Goal: Task Accomplishment & Management: Manage account settings

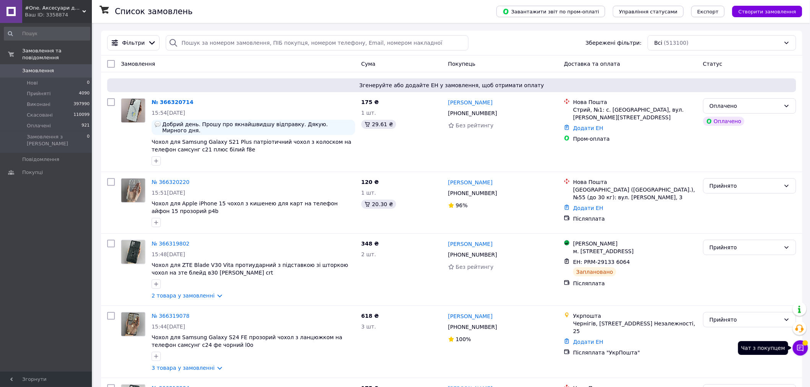
click at [798, 353] on button "Чат з покупцем" at bounding box center [800, 348] width 15 height 15
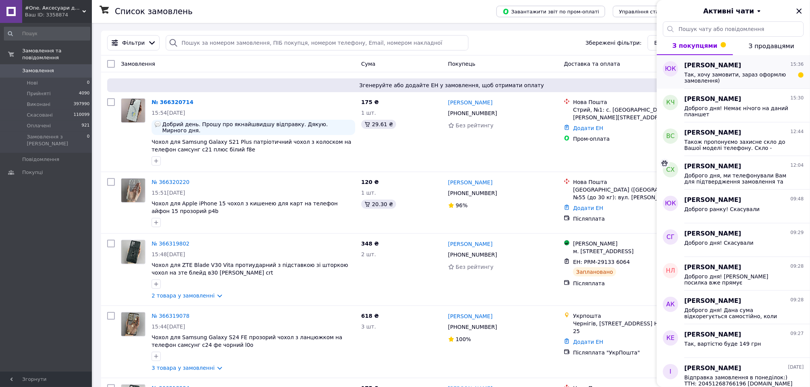
click at [737, 80] on span "Так, хочу замовити, зараз оформлю замовлення)" at bounding box center [739, 78] width 109 height 12
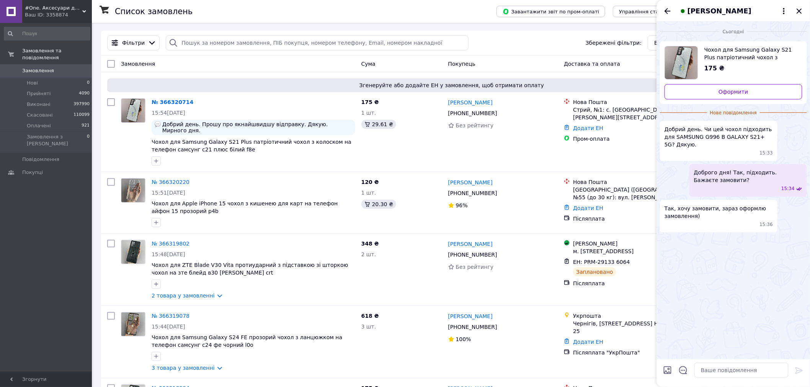
click at [697, 138] on span "Добрий день. Чи цей чохол підходить для SAMSUNG G996 B GALAXY S21+ 5G? Дякую." at bounding box center [719, 137] width 108 height 23
copy span "G996"
click at [798, 7] on icon "Закрити" at bounding box center [799, 11] width 9 height 9
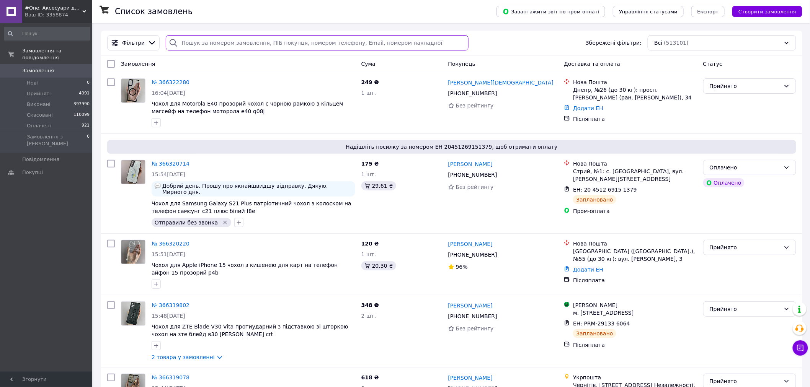
click at [246, 47] on input "search" at bounding box center [317, 42] width 303 height 15
paste input "+380678117519"
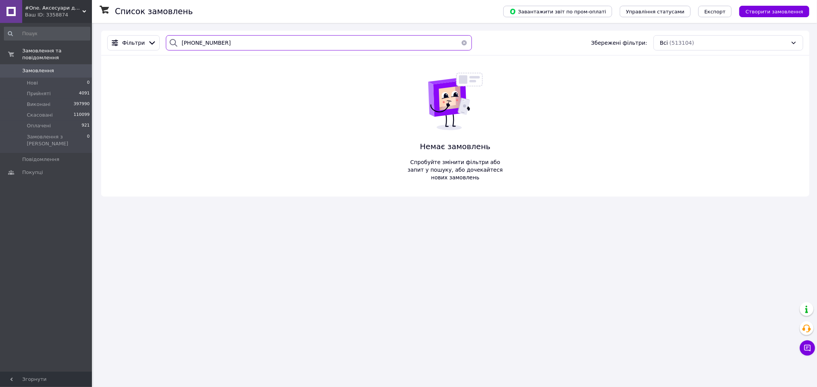
type input "+380678117519"
click at [798, 15] on button "Створити замовлення" at bounding box center [774, 11] width 70 height 11
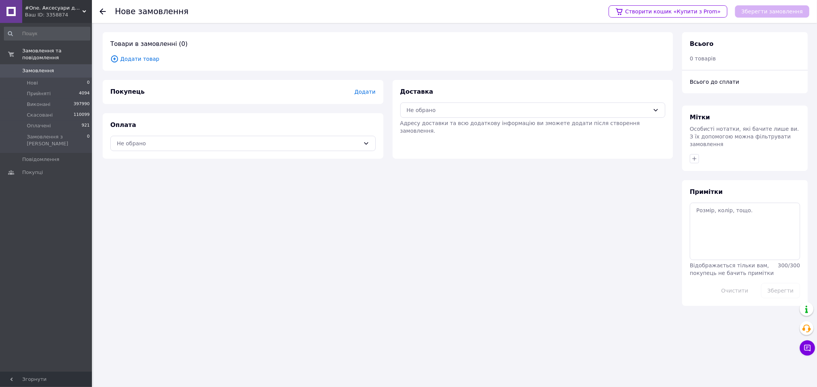
click at [135, 60] on span "Додати товар" at bounding box center [387, 59] width 555 height 8
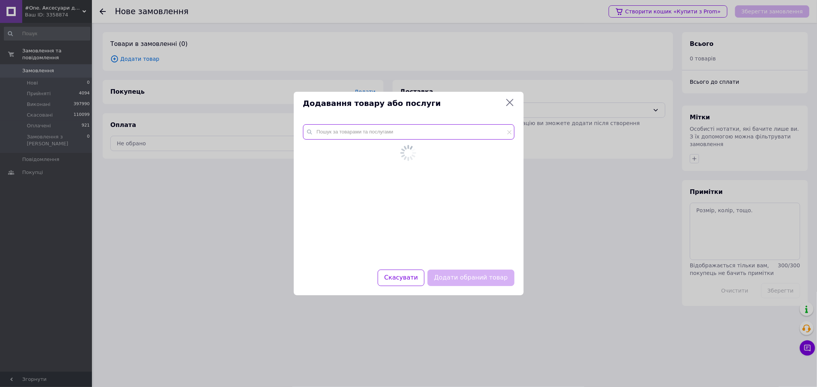
click at [342, 129] on div at bounding box center [409, 192] width 230 height 155
paste input "00075556"
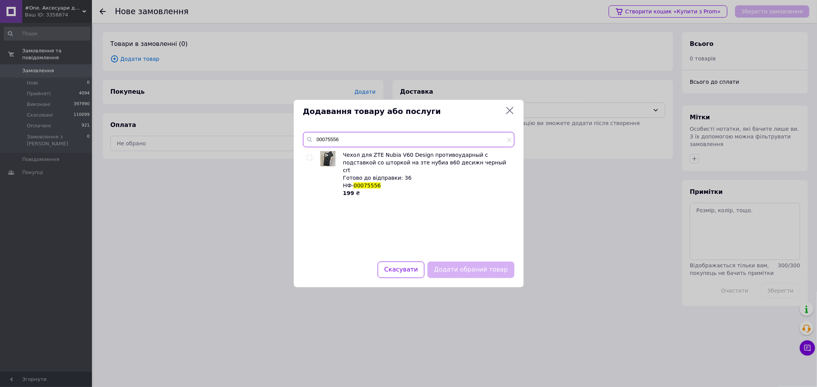
type input "00075556"
click at [310, 159] on input "checkbox" at bounding box center [309, 157] width 5 height 5
checkbox input "true"
click at [487, 267] on button "Додати обраний товар" at bounding box center [470, 270] width 87 height 16
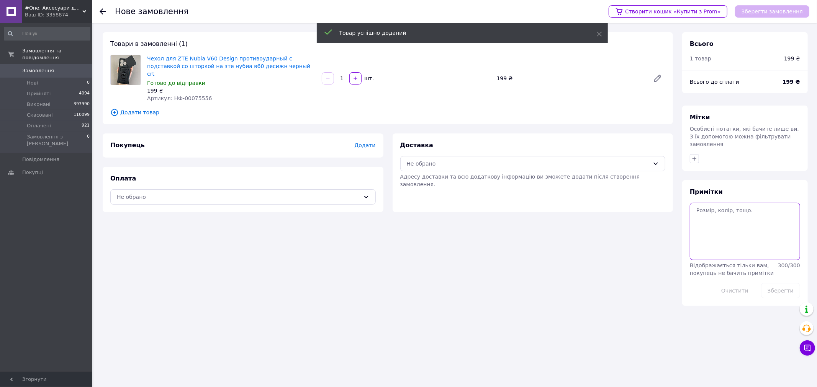
click at [776, 232] on textarea at bounding box center [745, 231] width 110 height 57
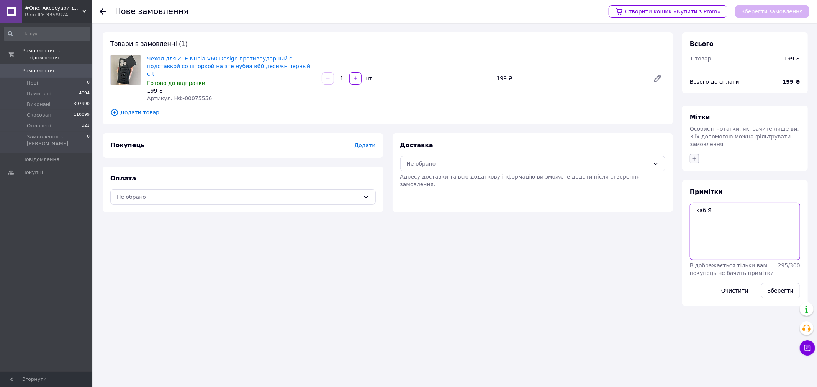
type textarea "каб Я"
click at [694, 156] on icon "button" at bounding box center [694, 159] width 6 height 6
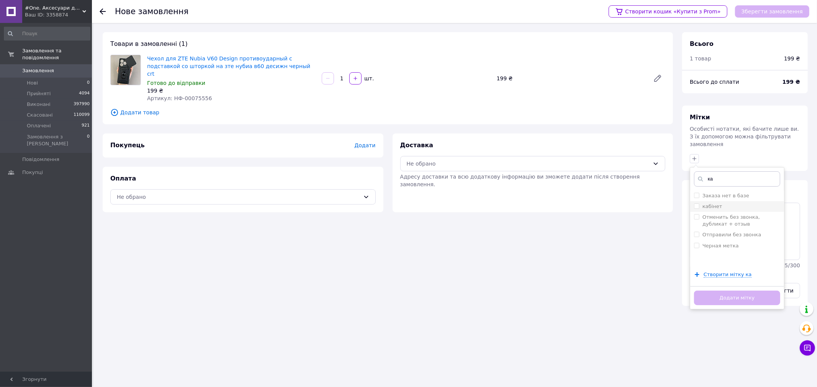
type input "ка"
click at [696, 204] on input "кабінет" at bounding box center [696, 206] width 5 height 5
checkbox input "true"
click at [728, 291] on button "Додати мітку" at bounding box center [737, 298] width 86 height 15
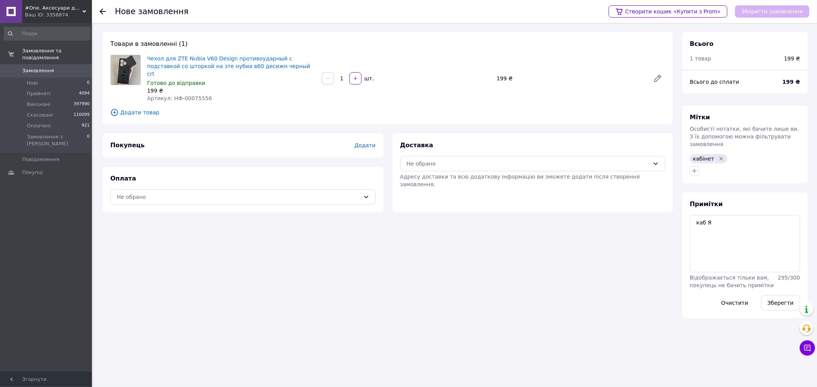
click at [318, 263] on div "Товари в замовленні (1) Чехол для ZTE Nubia V60 Design противоударный с подстав…" at bounding box center [387, 175] width 579 height 286
click at [364, 142] on span "Додати" at bounding box center [364, 145] width 21 height 6
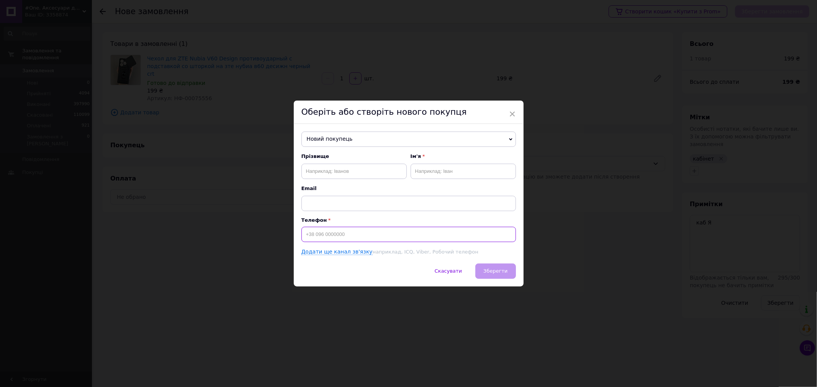
click at [365, 236] on input at bounding box center [408, 234] width 214 height 15
paste input "+380678117519"
type input "+380678117519"
click at [239, 238] on div "× Оберіть або створіть нового покупця Новий покупець Берест Тетяна +38068899051…" at bounding box center [408, 193] width 817 height 387
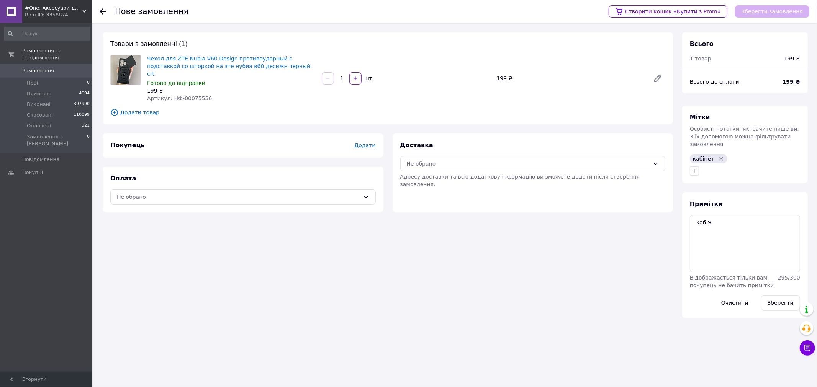
click at [364, 142] on span "Додати" at bounding box center [364, 145] width 21 height 6
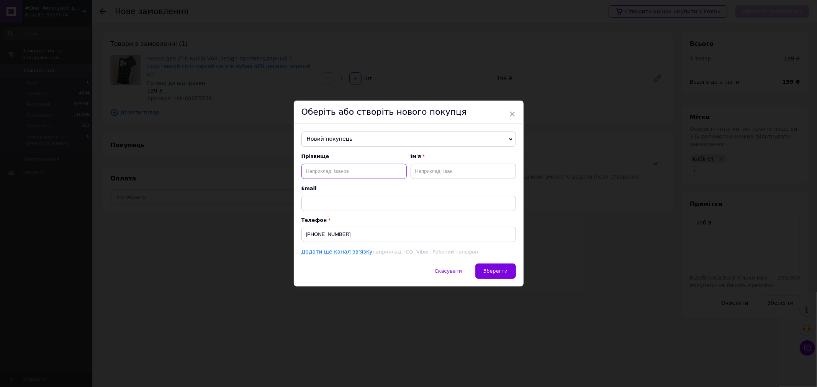
click at [338, 169] on input "text" at bounding box center [353, 171] width 105 height 15
click at [320, 309] on div "× Оберіть або створіть нового покупця Новий покупець Берест Тетяна +38068899051…" at bounding box center [408, 193] width 817 height 387
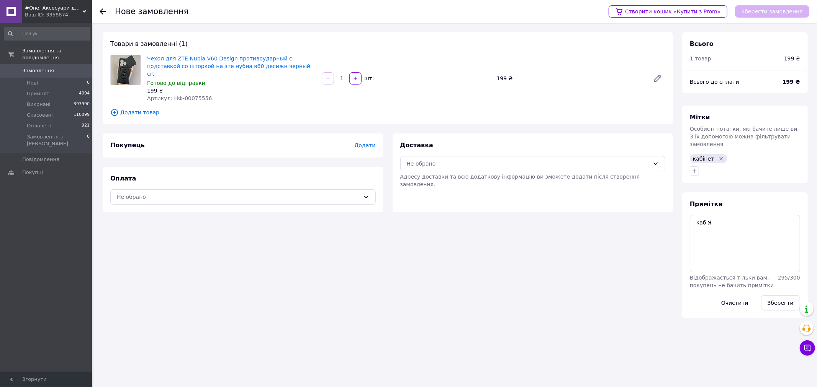
drag, startPoint x: 230, startPoint y: 57, endPoint x: 289, endPoint y: 31, distance: 64.5
click at [428, 286] on div "Товари в замовленні (1) Чехол для ZTE Nubia V60 Design противоударный с подстав…" at bounding box center [387, 175] width 579 height 286
drag, startPoint x: 372, startPoint y: 276, endPoint x: 377, endPoint y: 224, distance: 52.3
click at [374, 270] on div "Товари в замовленні (1) Чехол для ZTE Nubia V60 Design противоударный с подстав…" at bounding box center [387, 175] width 579 height 286
click at [359, 142] on span "Додати" at bounding box center [364, 145] width 21 height 6
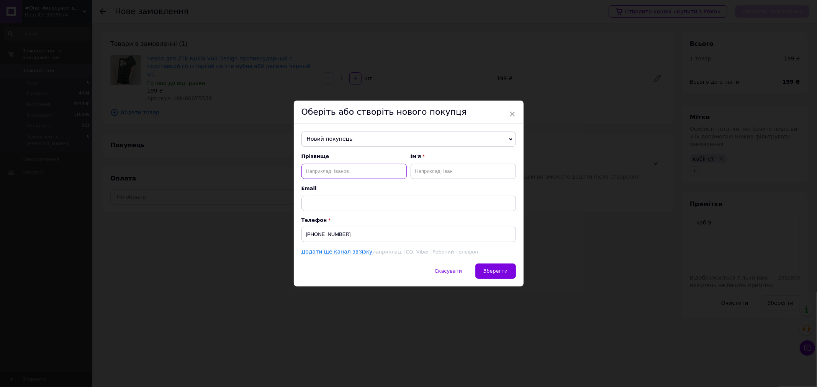
click at [372, 165] on input "text" at bounding box center [353, 171] width 105 height 15
click at [307, 169] on input "Сарафонов" at bounding box center [353, 171] width 105 height 15
click at [319, 172] on input "Фарафонов" at bounding box center [353, 171] width 105 height 15
type input "Фараонов"
click at [449, 169] on input "text" at bounding box center [462, 171] width 105 height 15
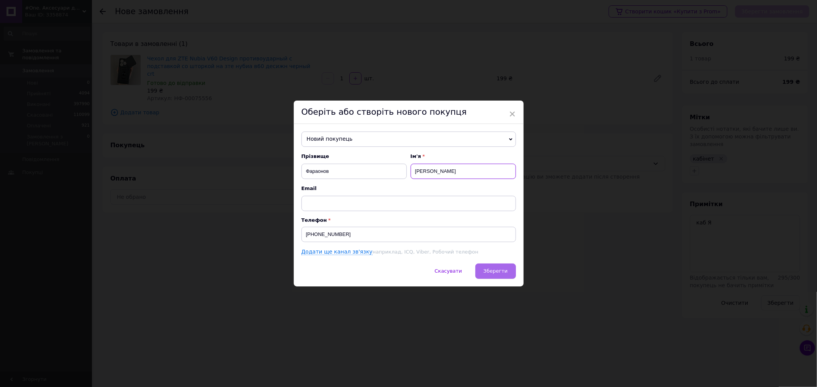
type input "Дмитро"
click at [503, 271] on span "Зберегти" at bounding box center [495, 271] width 24 height 6
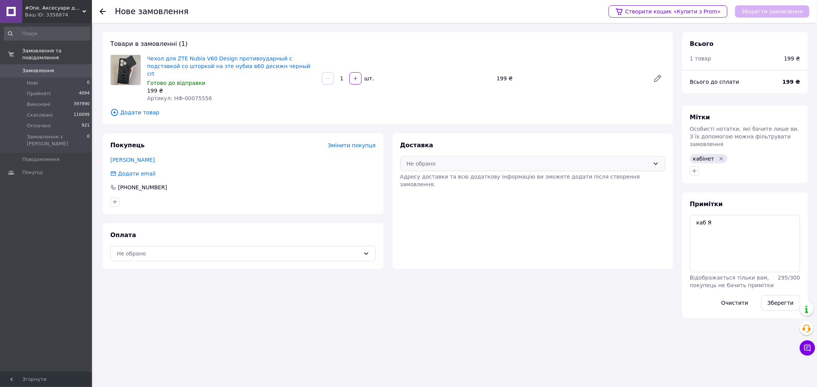
click at [456, 160] on div "Не обрано" at bounding box center [528, 164] width 243 height 8
click at [441, 168] on div "Нова Пошта (безкоштовно від 1000 ₴)" at bounding box center [532, 173] width 265 height 15
click at [309, 236] on div "Оплата Не обрано" at bounding box center [243, 247] width 281 height 46
click at [167, 234] on div "Оплата Не обрано" at bounding box center [243, 247] width 281 height 46
drag, startPoint x: 166, startPoint y: 244, endPoint x: 159, endPoint y: 254, distance: 12.4
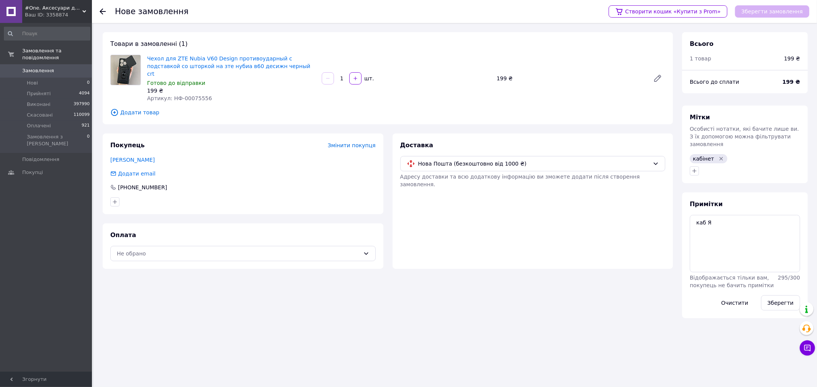
click at [166, 250] on div "Не обрано" at bounding box center [238, 254] width 243 height 8
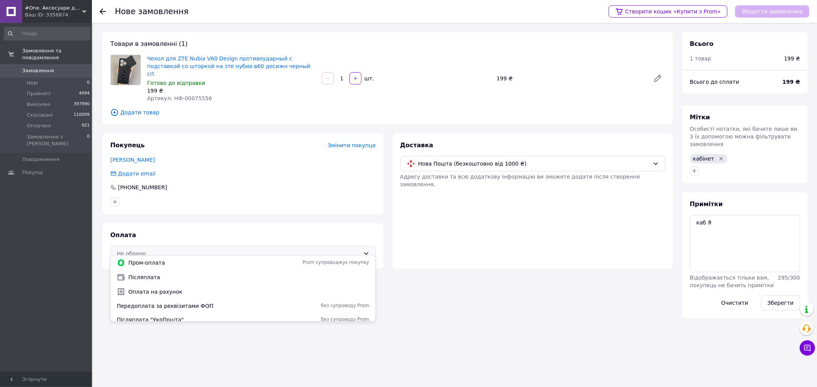
click at [144, 277] on span "Післяплата" at bounding box center [248, 278] width 241 height 8
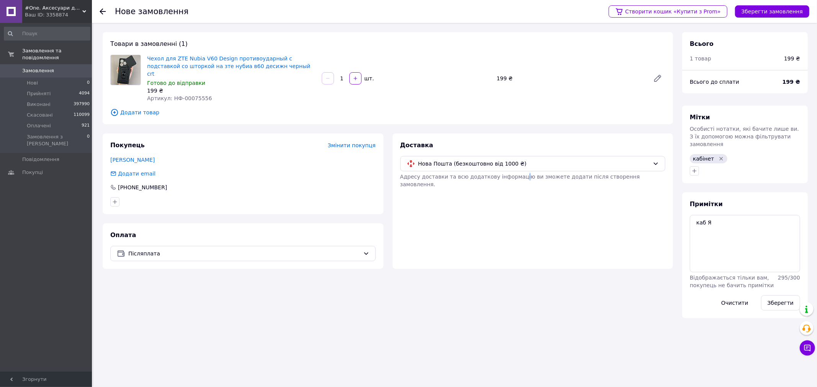
click at [521, 288] on div "Товари в замовленні (1) Чехол для ZTE Nubia V60 Design противоударный с подстав…" at bounding box center [387, 175] width 579 height 286
click at [776, 296] on button "Зберегти" at bounding box center [780, 303] width 39 height 15
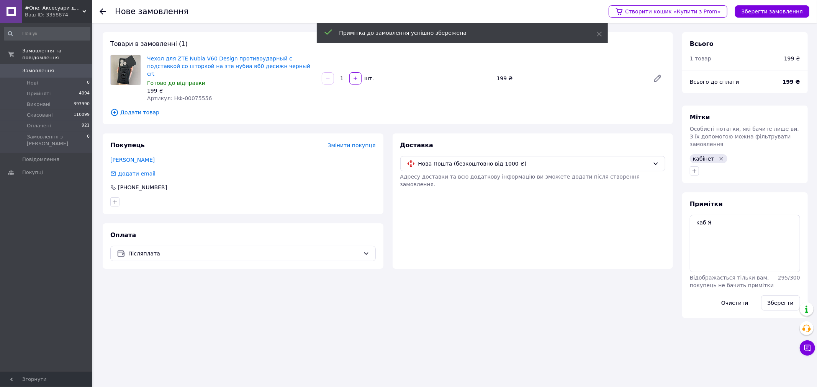
click at [458, 206] on div "Доставка Нова Пошта (безкоштовно від 1000 ₴) Адресу доставки та всю додаткову і…" at bounding box center [532, 202] width 281 height 136
click at [750, 14] on button "Зберегти замовлення" at bounding box center [772, 11] width 74 height 12
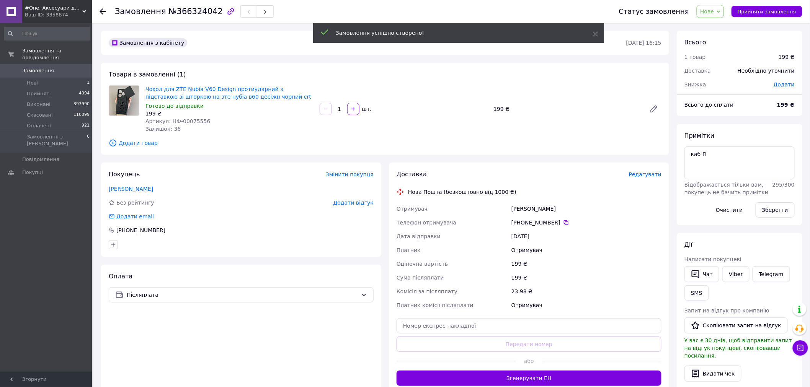
click at [649, 181] on div "Доставка Редагувати Нова Пошта (безкоштовно від 1000 ₴) Отримувач Фараонов Дмит…" at bounding box center [529, 278] width 265 height 216
click at [648, 178] on div "Редагувати" at bounding box center [645, 175] width 33 height 8
click at [648, 177] on span "Редагувати" at bounding box center [645, 175] width 33 height 6
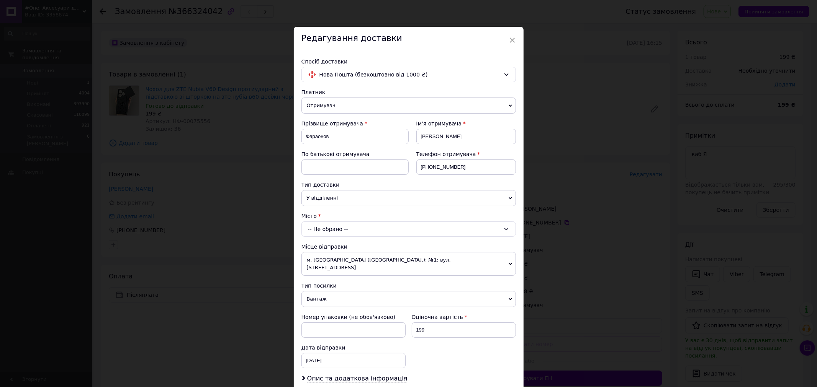
click at [318, 230] on div "-- Не обрано --" at bounding box center [408, 229] width 214 height 15
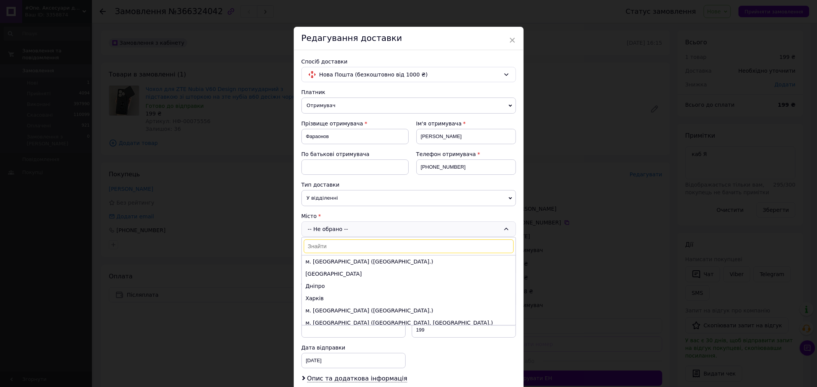
drag, startPoint x: 322, startPoint y: 284, endPoint x: 328, endPoint y: 271, distance: 14.7
click at [322, 284] on li "Дніпро" at bounding box center [409, 286] width 214 height 12
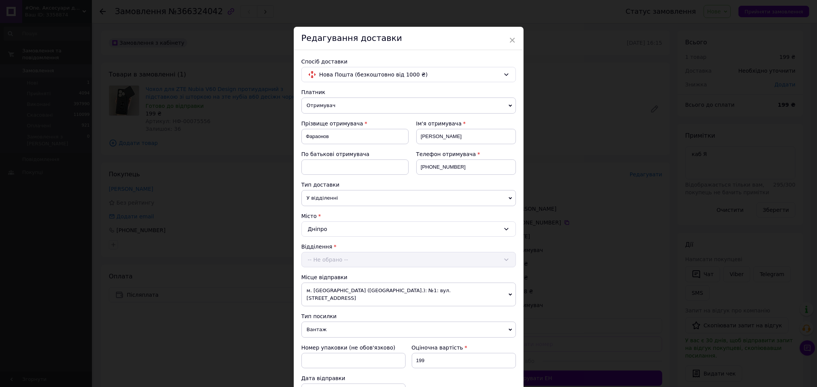
click at [333, 263] on div "Відділення -- Не обрано --" at bounding box center [408, 255] width 214 height 25
click at [346, 259] on div "-- Не обрано --" at bounding box center [408, 259] width 214 height 15
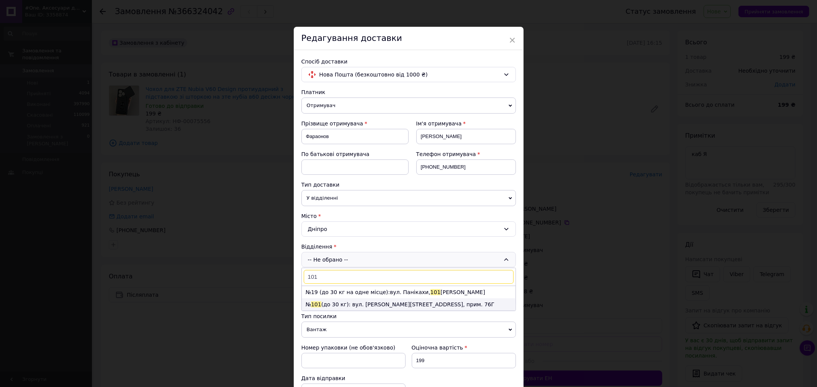
type input "101"
click at [343, 306] on li "№ 101 (до 30 кг): вул. Володимира Антоновича, 36М, прим. 76Г" at bounding box center [409, 305] width 214 height 12
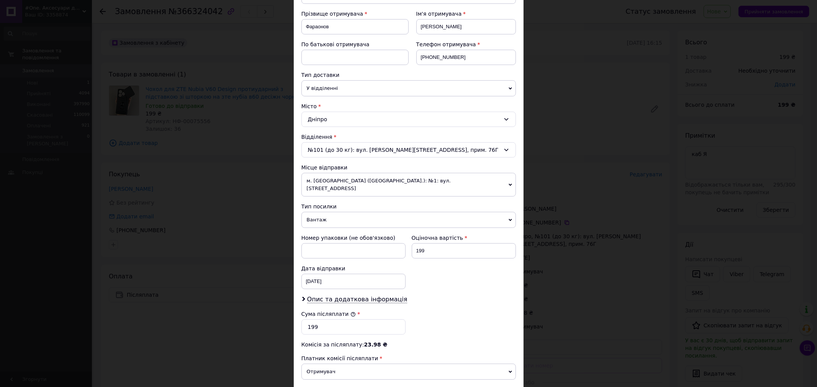
scroll to position [198, 0]
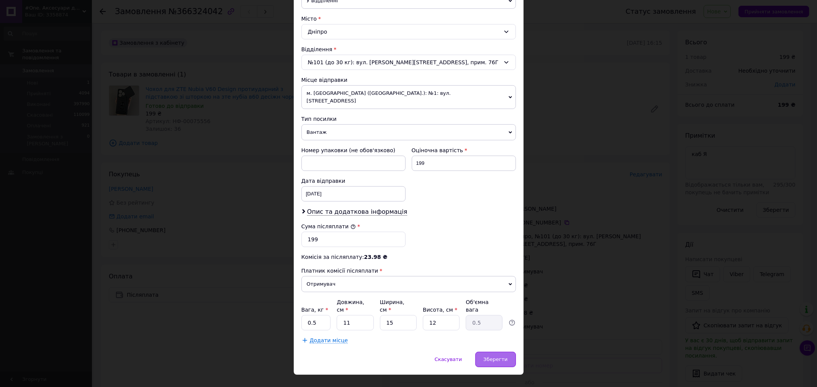
click at [500, 357] on span "Зберегти" at bounding box center [495, 360] width 24 height 6
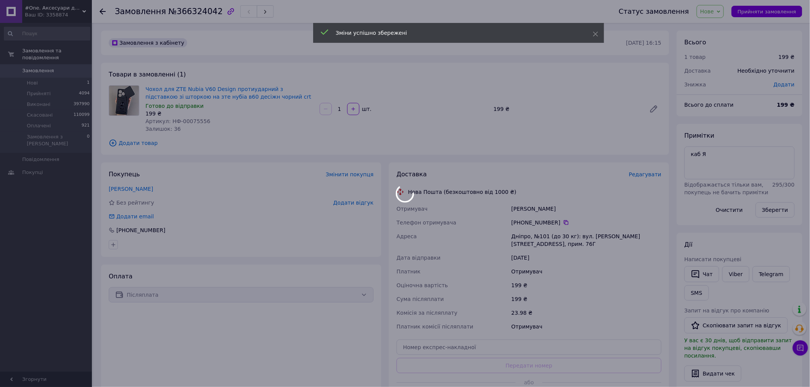
click at [583, 227] on div at bounding box center [405, 193] width 810 height 387
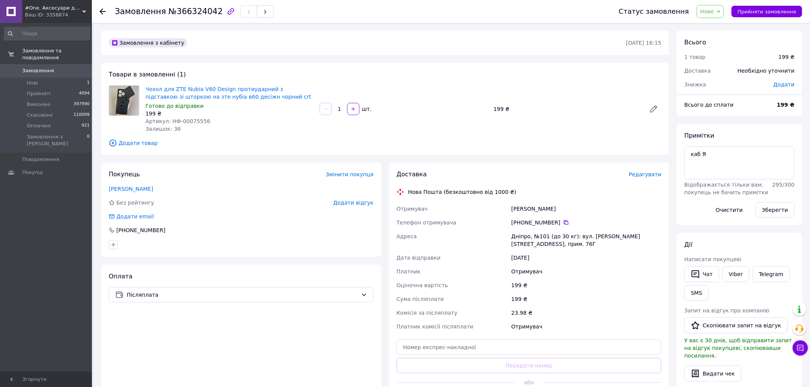
click at [502, 273] on div "Платник" at bounding box center [452, 272] width 115 height 14
click at [503, 273] on div "Платник" at bounding box center [452, 272] width 115 height 14
drag, startPoint x: 57, startPoint y: 66, endPoint x: 99, endPoint y: 50, distance: 45.1
click at [57, 67] on span "Замовлення" at bounding box center [46, 70] width 49 height 7
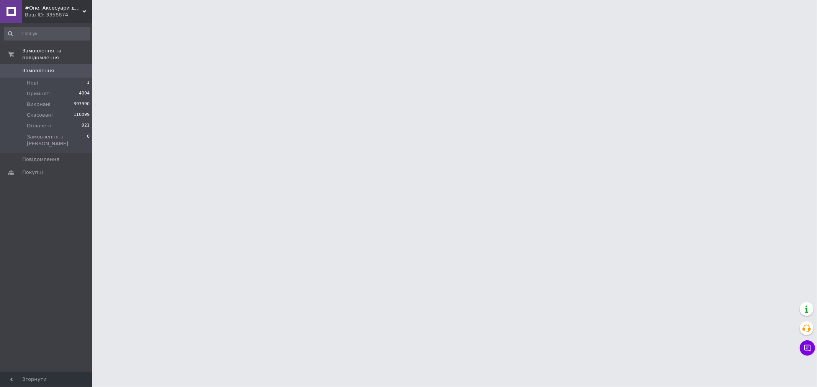
click at [230, 19] on html "#One. Аксесуари до смартфонів Ваш ID: 3358874 Сайт #One. Аксесуари до смартфоні…" at bounding box center [408, 9] width 817 height 19
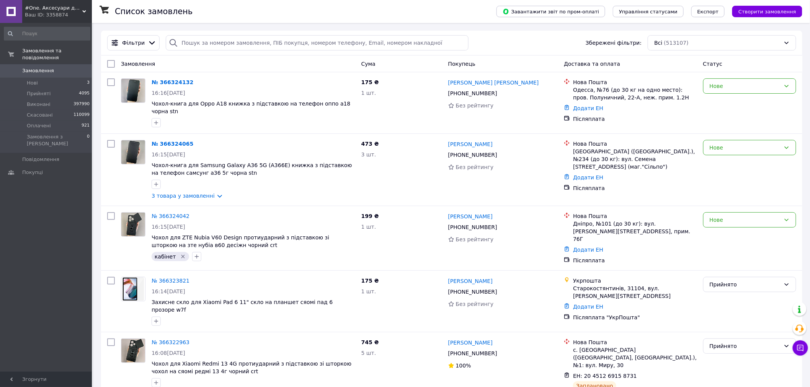
click at [253, 45] on input "search" at bounding box center [317, 42] width 303 height 15
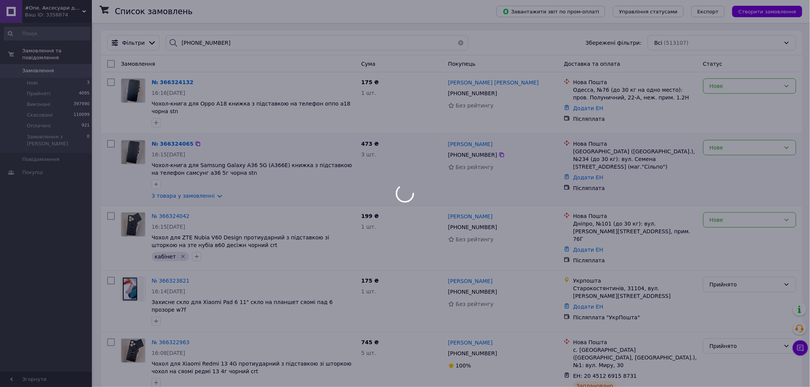
type input "+380959286778"
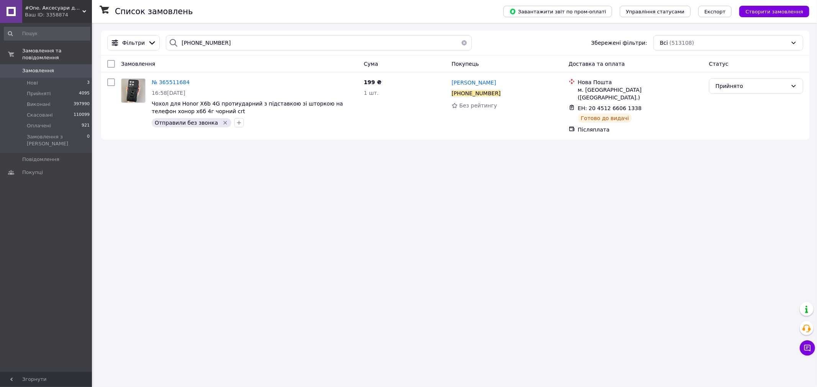
click at [402, 288] on div "Список замовлень Завантажити звіт по пром-оплаті Управління статусами Експорт С…" at bounding box center [454, 193] width 723 height 387
click at [192, 83] on icon at bounding box center [194, 82] width 5 height 5
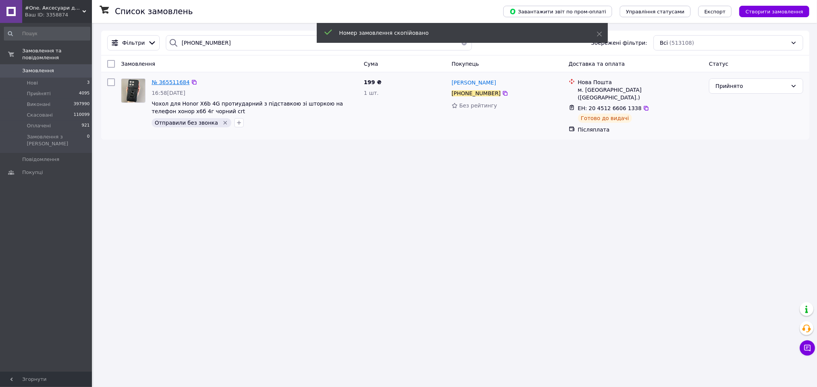
click at [173, 82] on span "№ 365511684" at bounding box center [171, 82] width 38 height 6
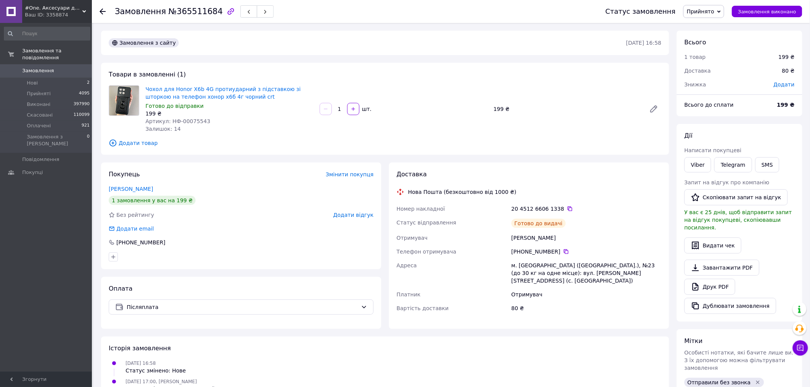
drag, startPoint x: 104, startPoint y: 13, endPoint x: 177, endPoint y: 27, distance: 74.1
click at [104, 13] on icon at bounding box center [103, 11] width 6 height 6
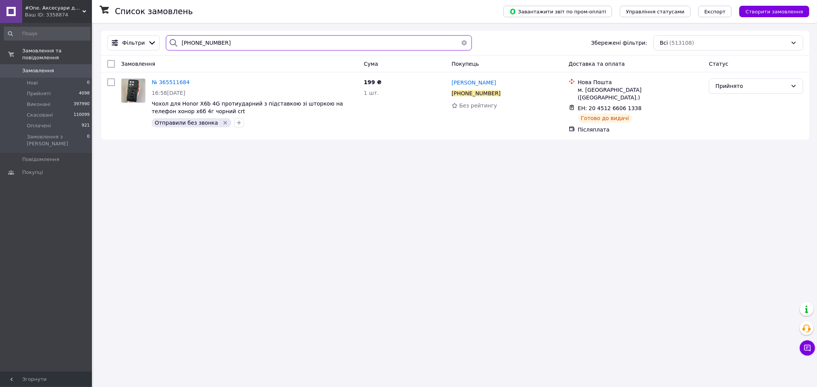
click at [226, 49] on input "+380959286778" at bounding box center [319, 42] width 306 height 15
paste input "678117519"
click at [226, 49] on input "+380959286778" at bounding box center [319, 42] width 306 height 15
type input "+380678117519"
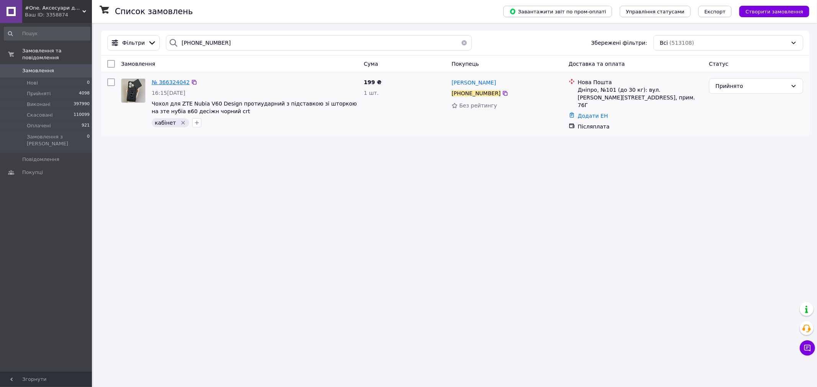
click at [179, 83] on span "№ 366324042" at bounding box center [171, 82] width 38 height 6
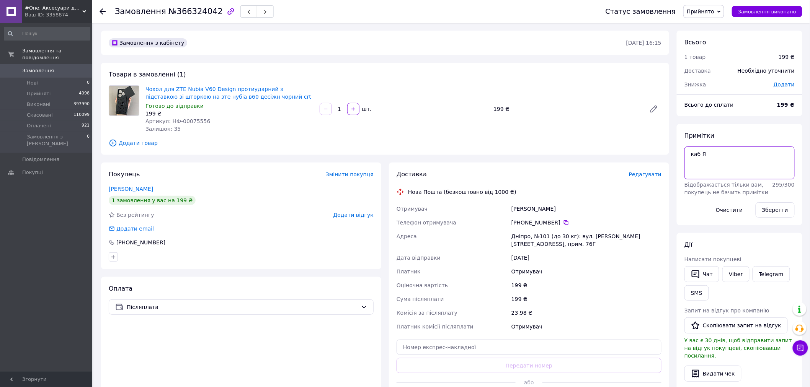
click at [737, 157] on textarea "каб Я" at bounding box center [740, 163] width 110 height 33
click at [737, 158] on textarea "каб Я" at bounding box center [740, 163] width 110 height 33
drag, startPoint x: 706, startPoint y: 280, endPoint x: 742, endPoint y: 282, distance: 35.7
click at [742, 282] on div "Чат Viber Telegram SMS" at bounding box center [739, 284] width 113 height 38
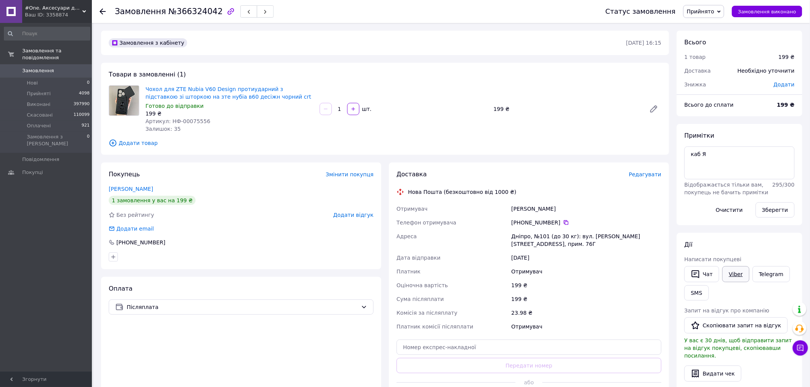
click at [736, 278] on link "Viber" at bounding box center [735, 274] width 27 height 16
click at [695, 276] on icon "button" at bounding box center [695, 274] width 9 height 9
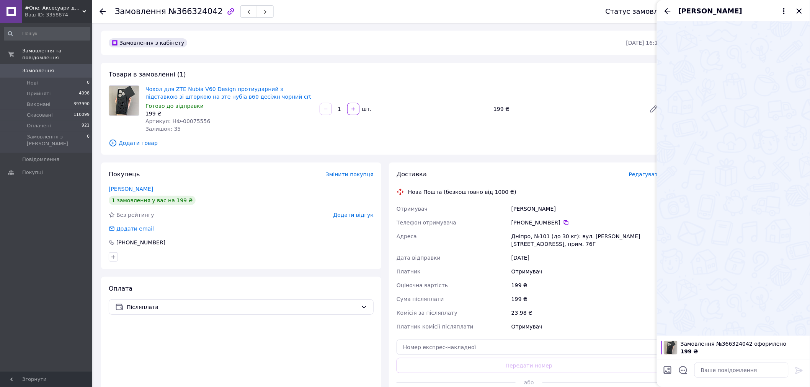
click at [458, 237] on div "Адреса" at bounding box center [452, 240] width 115 height 21
click at [428, 250] on div "Адреса" at bounding box center [452, 240] width 115 height 21
drag, startPoint x: 798, startPoint y: 13, endPoint x: 682, endPoint y: 31, distance: 117.3
click at [798, 13] on icon "Закрити" at bounding box center [799, 11] width 9 height 9
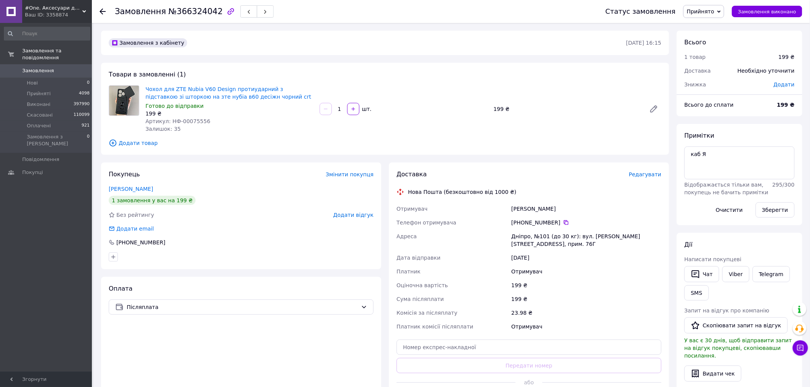
click at [414, 337] on div "Доставка Редагувати Нова Пошта (безкоштовно від 1000 ₴) Отримувач Фараонов Дмит…" at bounding box center [529, 288] width 265 height 237
drag, startPoint x: 416, startPoint y: 346, endPoint x: 424, endPoint y: 363, distance: 19.0
click at [416, 346] on input "text" at bounding box center [529, 347] width 265 height 15
paste input "20451269163665"
type input "20451269163665"
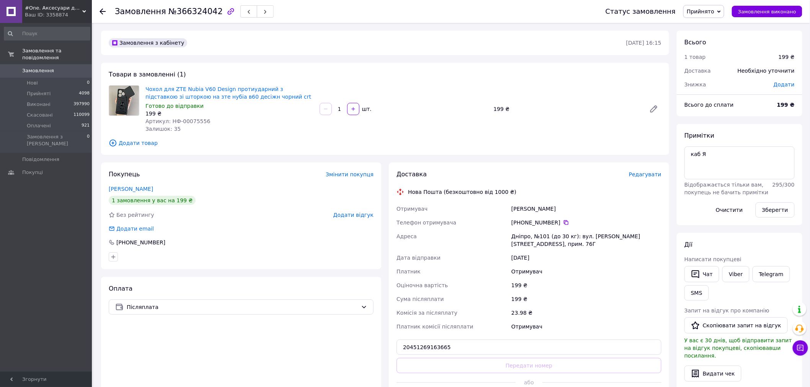
click at [425, 366] on button "Передати номер" at bounding box center [529, 365] width 265 height 15
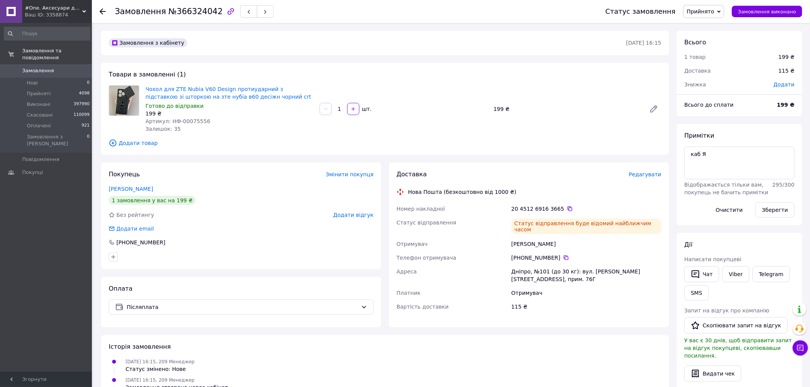
drag, startPoint x: 51, startPoint y: 65, endPoint x: 56, endPoint y: 62, distance: 6.5
click at [51, 67] on span "Замовлення" at bounding box center [46, 70] width 49 height 7
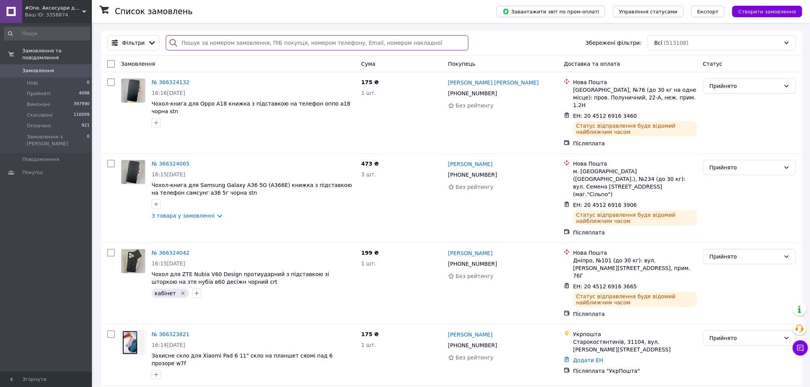
paste input "+380957214801"
click at [217, 46] on input "search" at bounding box center [317, 42] width 303 height 15
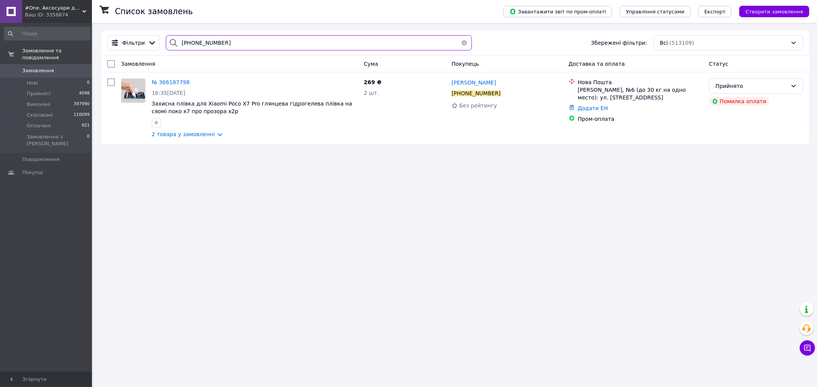
click at [217, 50] on input "+380957214801" at bounding box center [319, 42] width 306 height 15
paste input "74228182"
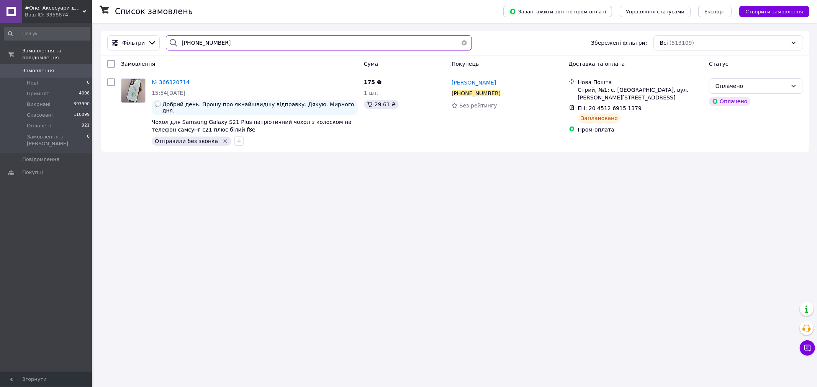
type input "[PHONE_NUMBER]"
click at [383, 279] on div "Список замовлень Завантажити звіт по пром-оплаті Управління статусами Експорт С…" at bounding box center [454, 193] width 723 height 387
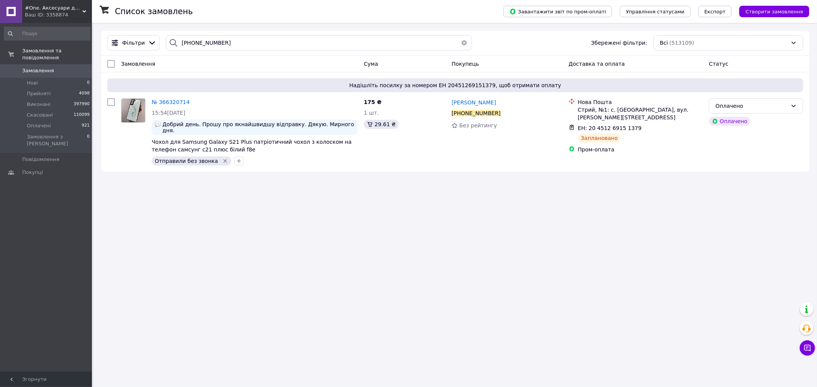
click at [375, 267] on div "Список замовлень Завантажити звіт по пром-оплаті Управління статусами Експорт С…" at bounding box center [454, 193] width 723 height 387
click at [115, 205] on div "Список замовлень Завантажити звіт по пром-оплаті Управління статусами Експорт С…" at bounding box center [454, 193] width 723 height 387
click at [436, 181] on div "Список замовлень Завантажити звіт по пром-оплаті Управління статусами Експорт С…" at bounding box center [454, 193] width 723 height 387
click at [248, 291] on div "Список замовлень Завантажити звіт по пром-оплаті Управління статусами Експорт С…" at bounding box center [454, 193] width 723 height 387
click at [378, 272] on div "Список замовлень Завантажити звіт по пром-оплаті Управління статусами Експорт С…" at bounding box center [454, 193] width 723 height 387
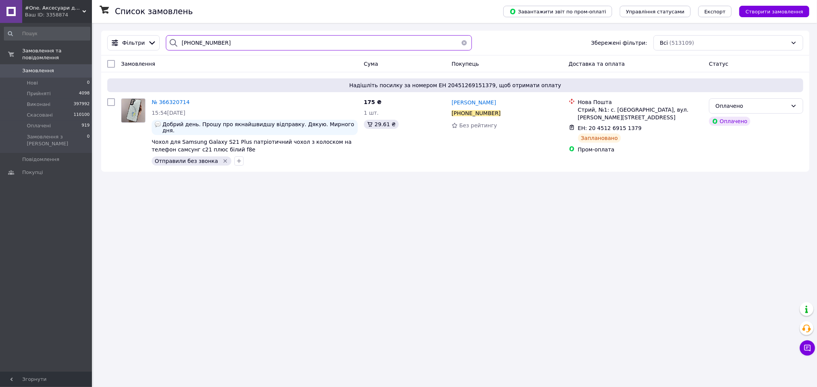
click at [231, 39] on input "[PHONE_NUMBER]" at bounding box center [319, 42] width 306 height 15
paste input "91888649"
click at [231, 39] on input "[PHONE_NUMBER]" at bounding box center [319, 42] width 306 height 15
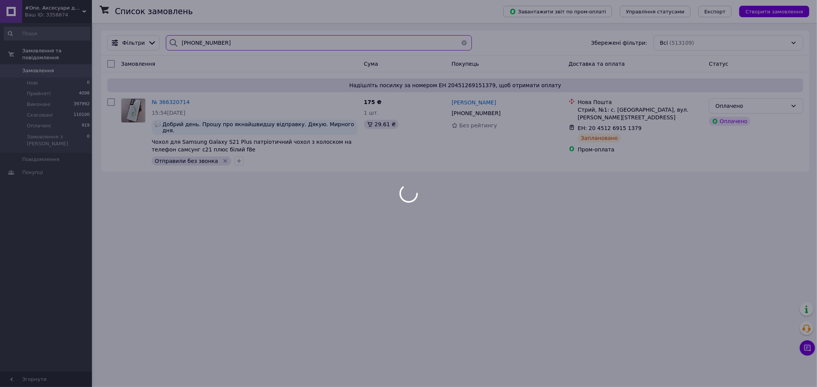
type input "[PHONE_NUMBER]"
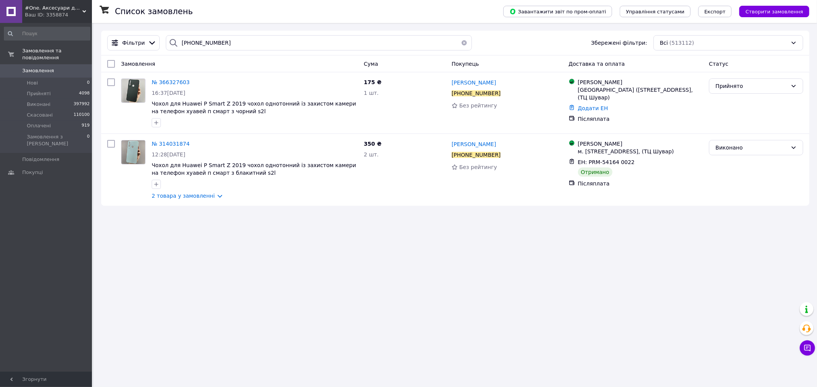
click at [350, 288] on div "Список замовлень Завантажити звіт по пром-оплаті Управління статусами Експорт С…" at bounding box center [454, 193] width 723 height 387
click at [203, 203] on div "№ 314031874 12:28[DATE] Чохол для Huawei P Smart Z 2019 чохол однотонний із зах…" at bounding box center [255, 170] width 212 height 66
click at [203, 198] on link "2 товара у замовленні" at bounding box center [183, 196] width 63 height 6
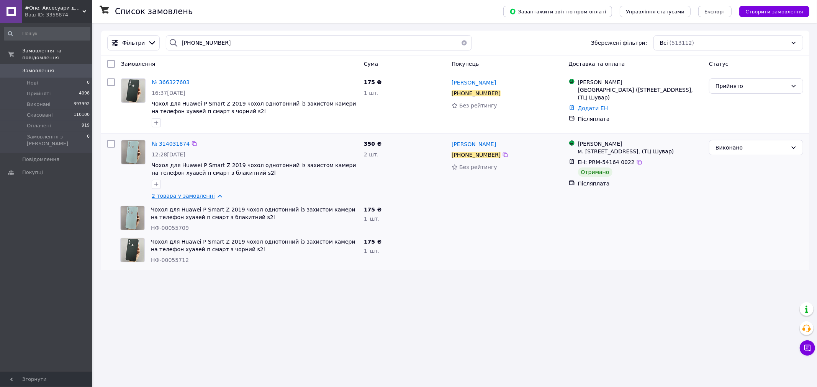
click at [203, 197] on link "2 товара у замовленні" at bounding box center [183, 196] width 63 height 6
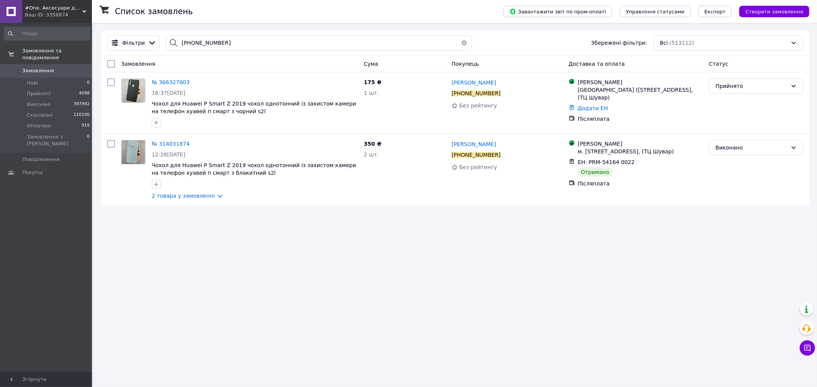
click at [250, 260] on div "Список замовлень Завантажити звіт по пром-оплаті Управління статусами Експорт С…" at bounding box center [454, 193] width 723 height 387
click at [169, 85] on span "№ 366327603" at bounding box center [171, 82] width 38 height 6
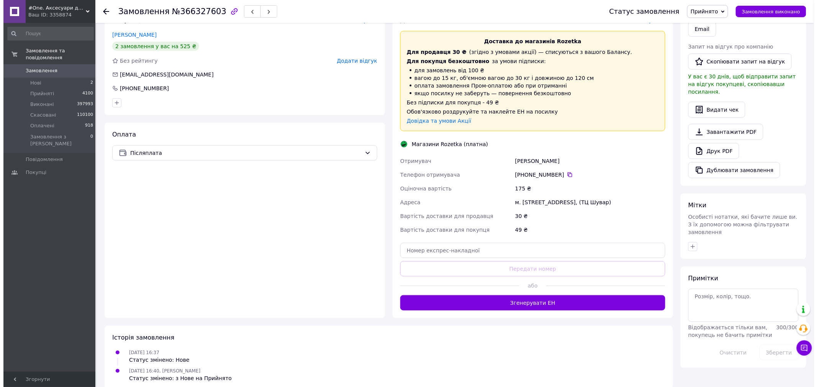
scroll to position [170, 0]
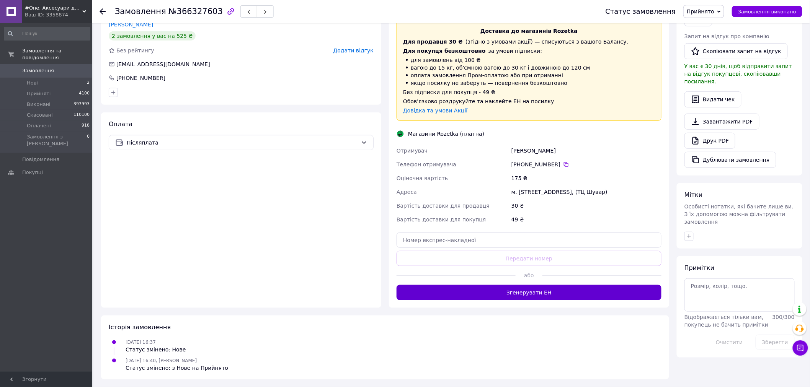
click at [461, 293] on button "Згенерувати ЕН" at bounding box center [529, 292] width 265 height 15
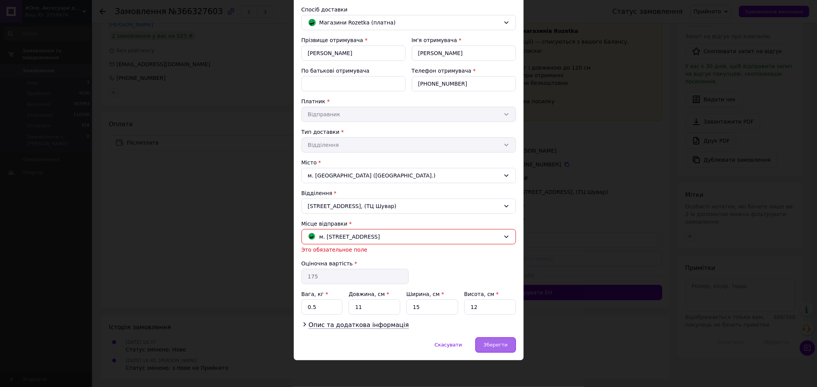
click at [504, 348] on div "Зберегти" at bounding box center [495, 345] width 40 height 15
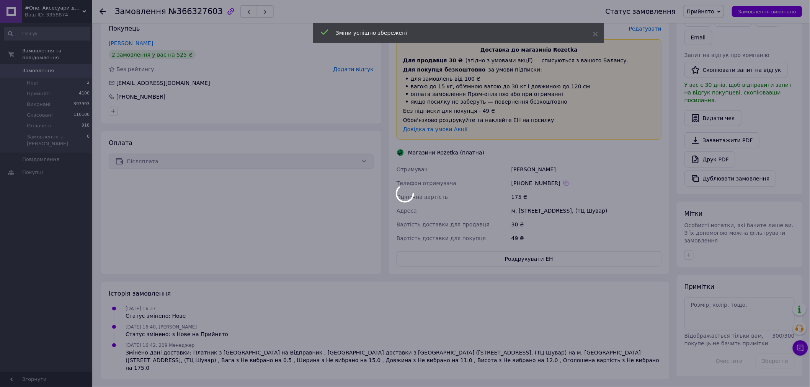
scroll to position [145, 0]
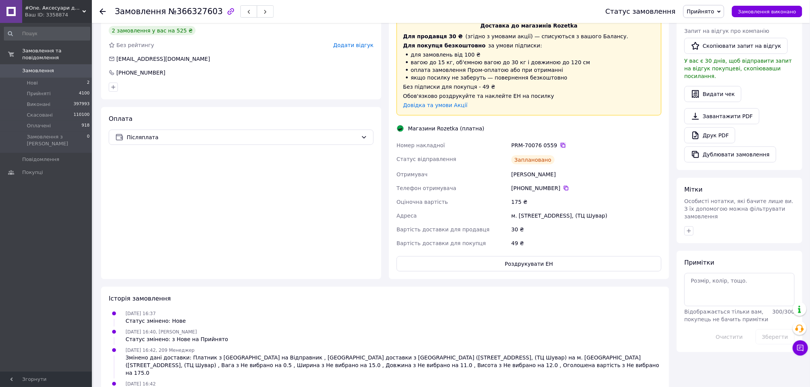
click at [561, 144] on icon at bounding box center [563, 145] width 6 height 6
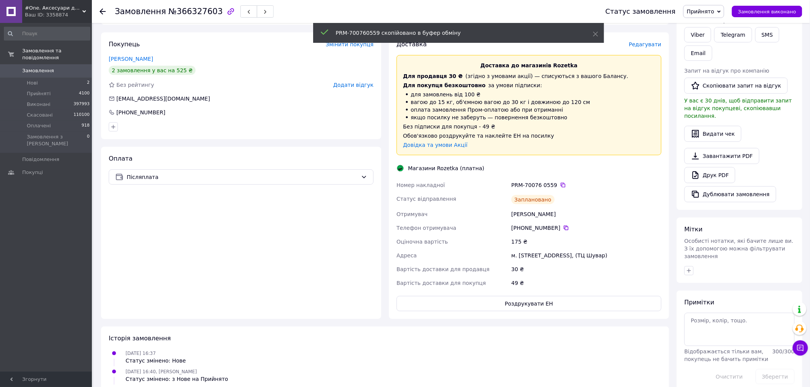
scroll to position [85, 0]
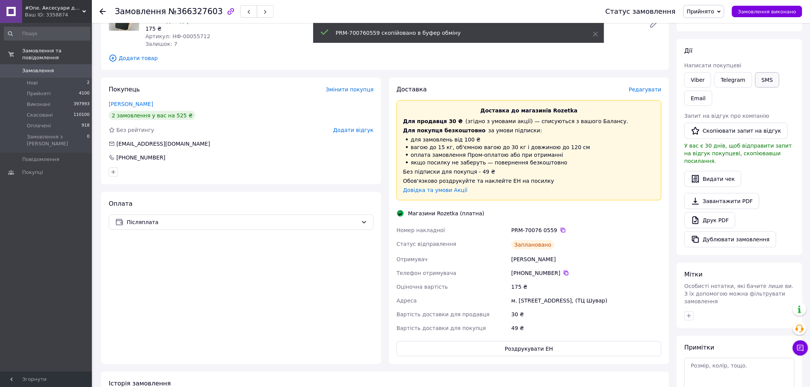
click at [757, 82] on button "SMS" at bounding box center [767, 79] width 25 height 15
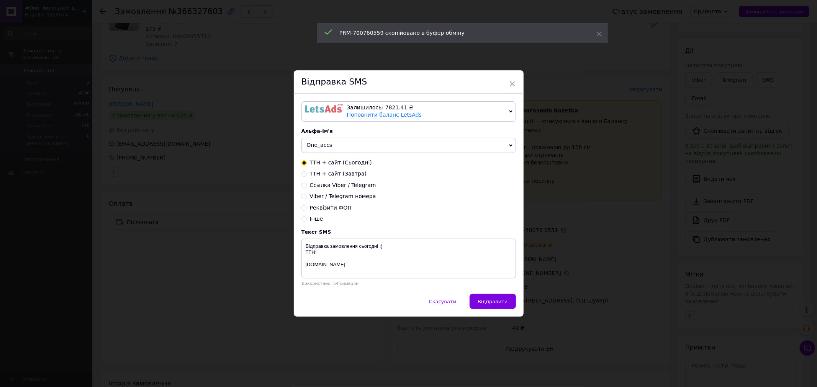
click at [307, 173] on div "ТТН + сайт (Завтра)" at bounding box center [408, 174] width 214 height 8
click at [305, 173] on input "ТТН + сайт (Завтра)" at bounding box center [303, 173] width 5 height 5
radio input "true"
radio input "false"
click at [334, 252] on textarea "Відправка замовлення завтра :) ТТН: [DOMAIN_NAME]" at bounding box center [408, 259] width 214 height 40
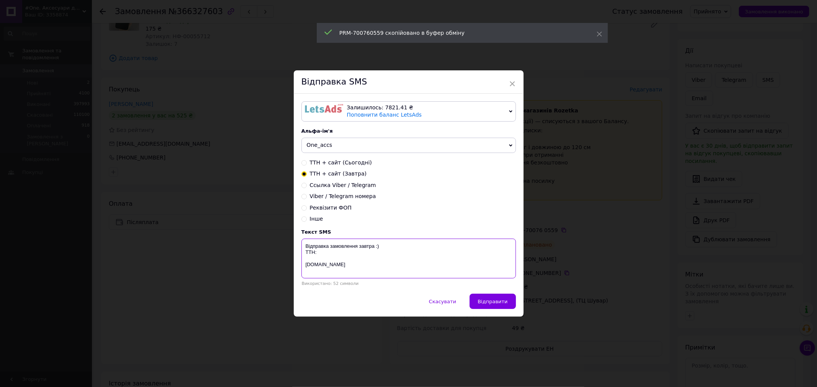
paste textarea "PRM-700760559"
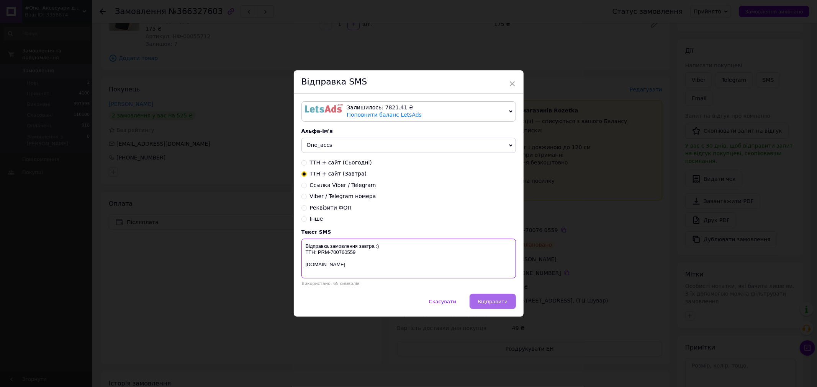
type textarea "Відправка замовлення завтра :) ТТН: PRM-700760559 [DOMAIN_NAME]"
drag, startPoint x: 495, startPoint y: 302, endPoint x: 655, endPoint y: 317, distance: 160.0
click at [496, 302] on span "Відправити" at bounding box center [492, 302] width 30 height 6
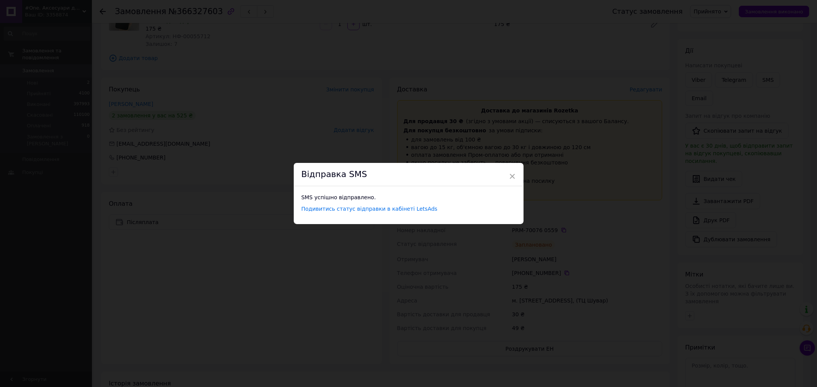
drag, startPoint x: 282, startPoint y: 263, endPoint x: 235, endPoint y: 266, distance: 46.4
click at [282, 262] on div "× Відправка SMS SMS успішно відправлено. Подивитись статус відправки в кабінеті…" at bounding box center [408, 193] width 817 height 387
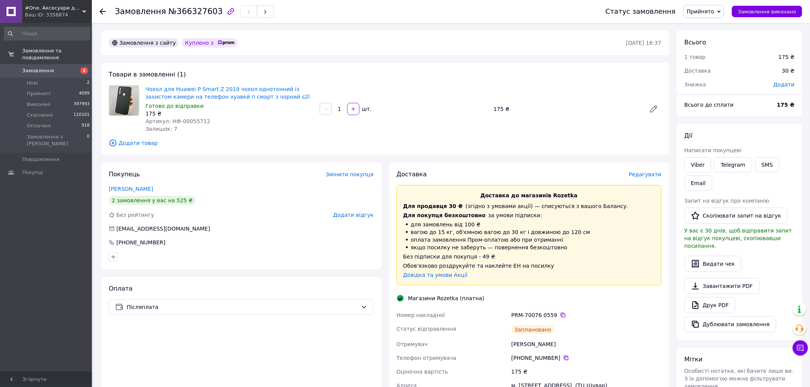
click at [102, 11] on use at bounding box center [103, 11] width 6 height 6
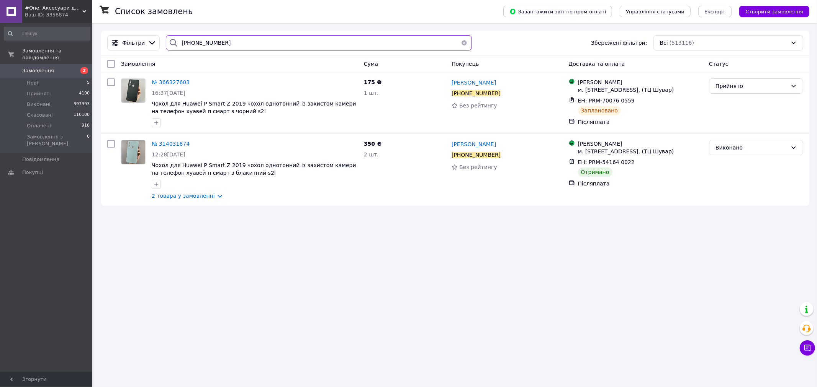
click at [226, 46] on input "[PHONE_NUMBER]" at bounding box center [319, 42] width 306 height 15
paste input "685233810"
click at [226, 46] on input "+380685233810" at bounding box center [319, 42] width 306 height 15
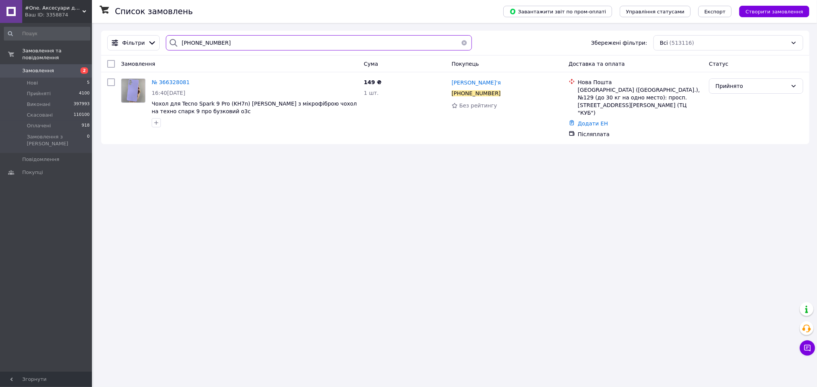
type input "+380685233810"
drag, startPoint x: 264, startPoint y: 224, endPoint x: 149, endPoint y: 70, distance: 193.1
click at [264, 222] on div "Список замовлень Завантажити звіт по пром-оплаті Управління статусами Експорт С…" at bounding box center [454, 193] width 723 height 387
click at [162, 81] on span "№ 366328081" at bounding box center [171, 82] width 38 height 6
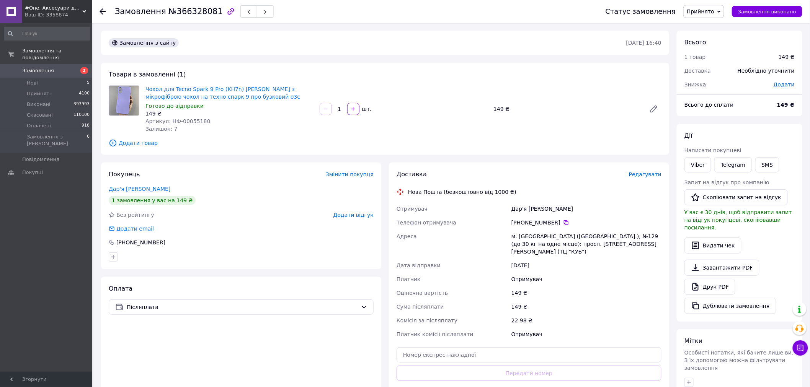
click at [521, 248] on div "м. Київ (Київська обл.), №129 (до 30 кг на одне місце): просп. Академіка Король…" at bounding box center [586, 244] width 153 height 29
click at [566, 246] on div "м. Київ (Київська обл.), №129 (до 30 кг на одне місце): просп. Академіка Король…" at bounding box center [586, 244] width 153 height 29
click at [495, 300] on div "Сума післяплати" at bounding box center [452, 307] width 115 height 14
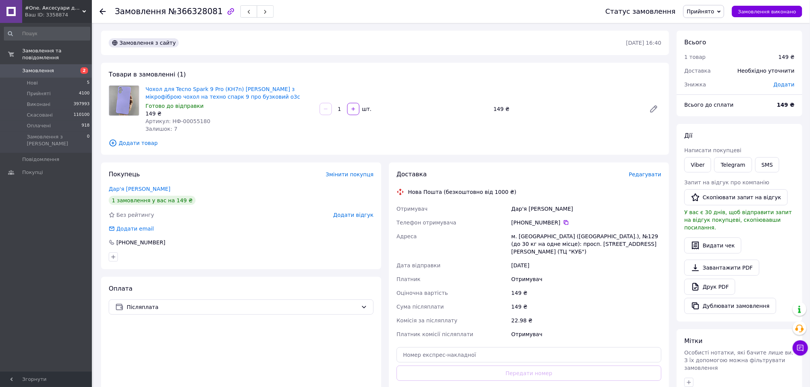
click at [420, 186] on div "Доставка Редагувати Нова Пошта (безкоштовно від 1000 ₴) Отримувач Дар'я Шинкаре…" at bounding box center [529, 292] width 265 height 245
click at [397, 176] on span "Доставка" at bounding box center [412, 174] width 30 height 7
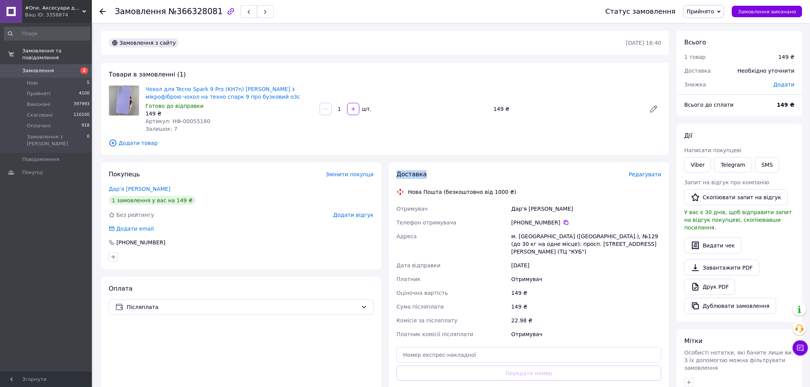
click at [397, 176] on span "Доставка" at bounding box center [412, 174] width 30 height 7
click at [421, 201] on div "Доставка Редагувати Нова Пошта (безкоштовно від 1000 ₴) Отримувач Дар'я Шинкаре…" at bounding box center [529, 292] width 265 height 245
click at [412, 184] on div "Доставка Редагувати Нова Пошта (безкоштовно від 1000 ₴) Отримувач Дар'я Шинкаре…" at bounding box center [529, 292] width 265 height 245
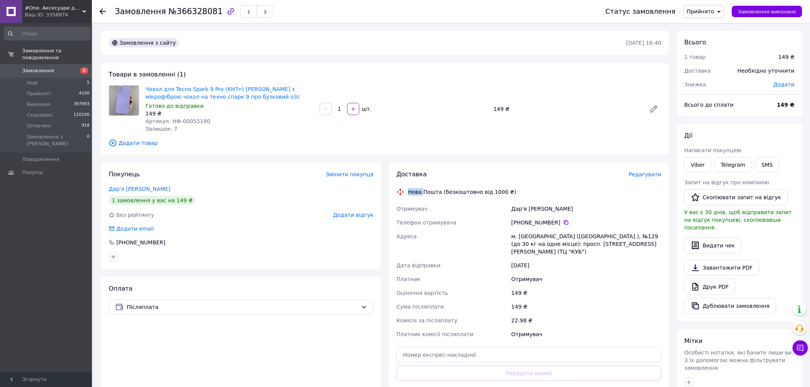
click at [412, 184] on div "Доставка Редагувати Нова Пошта (безкоштовно від 1000 ₴) Отримувач Дар'я Шинкаре…" at bounding box center [529, 292] width 265 height 245
click at [483, 250] on div "Адреса" at bounding box center [452, 244] width 115 height 29
click at [575, 247] on div "м. Київ (Київська обл.), №129 (до 30 кг на одне місце): просп. Академіка Король…" at bounding box center [586, 244] width 153 height 29
click at [562, 246] on div "м. Київ (Київська обл.), №129 (до 30 кг на одне місце): просп. Академіка Король…" at bounding box center [586, 244] width 153 height 29
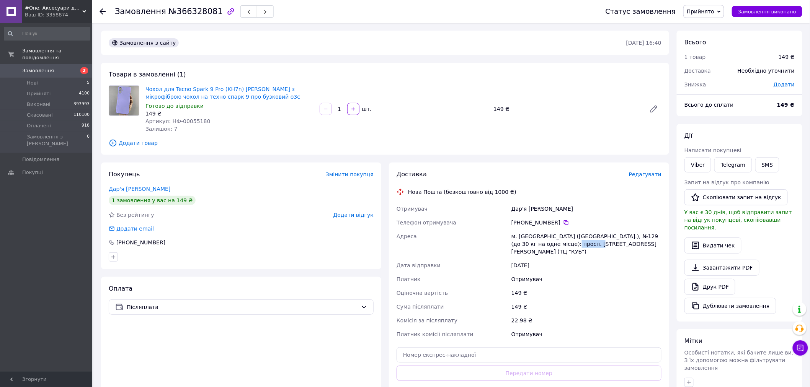
click at [562, 246] on div "м. Київ (Київська обл.), №129 (до 30 кг на одне місце): просп. Академіка Король…" at bounding box center [586, 244] width 153 height 29
click at [601, 259] on div "12.10.2025" at bounding box center [586, 266] width 153 height 14
drag, startPoint x: 552, startPoint y: 238, endPoint x: 509, endPoint y: 235, distance: 43.4
click at [509, 235] on div "Отримувач Дар'я Шинкаренко Телефон отримувача +380 68 523 38 10   Адреса м. Киї…" at bounding box center [529, 271] width 268 height 139
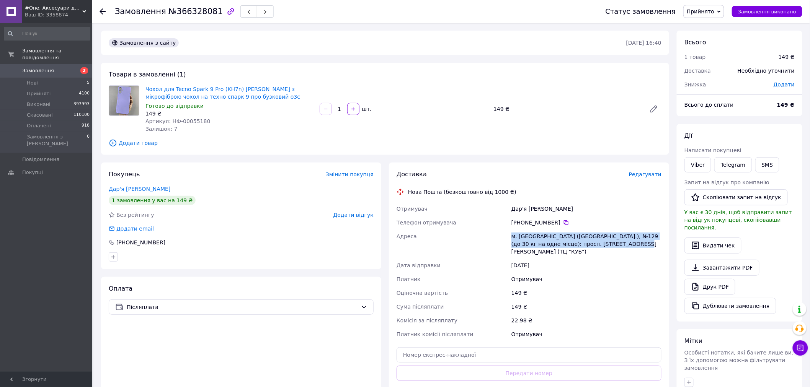
click at [518, 236] on div "м. Київ (Київська обл.), №129 (до 30 кг на одне місце): просп. Академіка Король…" at bounding box center [586, 244] width 153 height 29
drag, startPoint x: 510, startPoint y: 235, endPoint x: 613, endPoint y: 247, distance: 103.3
click at [613, 247] on div "м. Київ (Київська обл.), №129 (до 30 кг на одне місце): просп. Академіка Король…" at bounding box center [586, 244] width 153 height 29
click at [611, 247] on div "м. Київ (Київська обл.), №129 (до 30 кг на одне місце): просп. Академіка Король…" at bounding box center [586, 244] width 153 height 29
drag, startPoint x: 613, startPoint y: 246, endPoint x: 468, endPoint y: 237, distance: 145.0
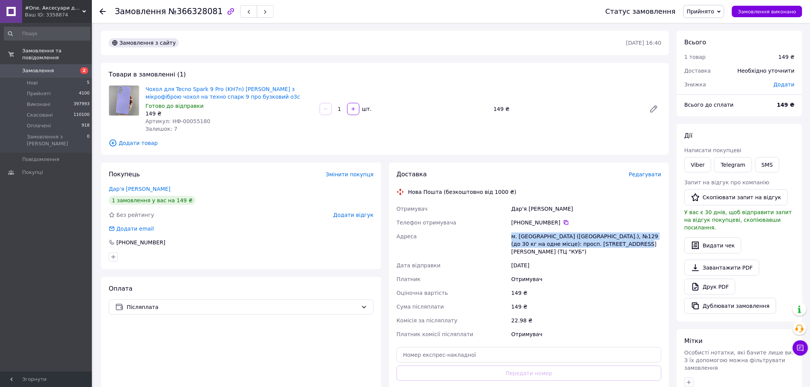
click at [468, 237] on div "Отримувач Дар'я Шинкаренко Телефон отримувача +380 68 523 38 10   Адреса м. Киї…" at bounding box center [529, 271] width 268 height 139
click at [524, 237] on div "м. Київ (Київська обл.), №129 (до 30 кг на одне місце): просп. Академіка Король…" at bounding box center [586, 244] width 153 height 29
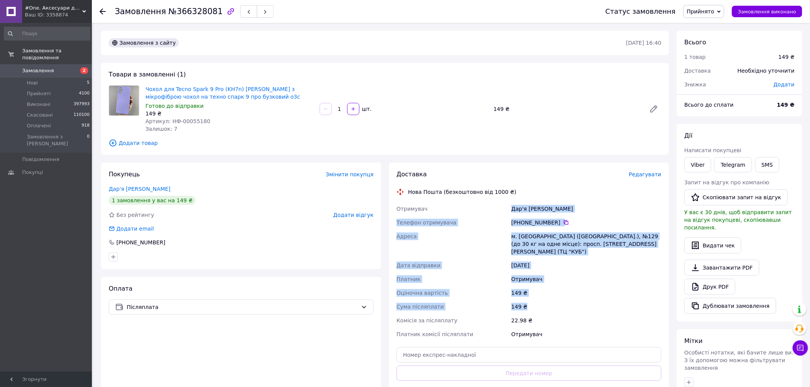
drag, startPoint x: 500, startPoint y: 204, endPoint x: 557, endPoint y: 297, distance: 109.7
click at [557, 297] on div "Отримувач Дар'я Шинкаренко Телефон отримувача +380 68 523 38 10   Адреса м. Киї…" at bounding box center [529, 271] width 268 height 139
click at [557, 300] on div "149 ₴" at bounding box center [586, 307] width 153 height 14
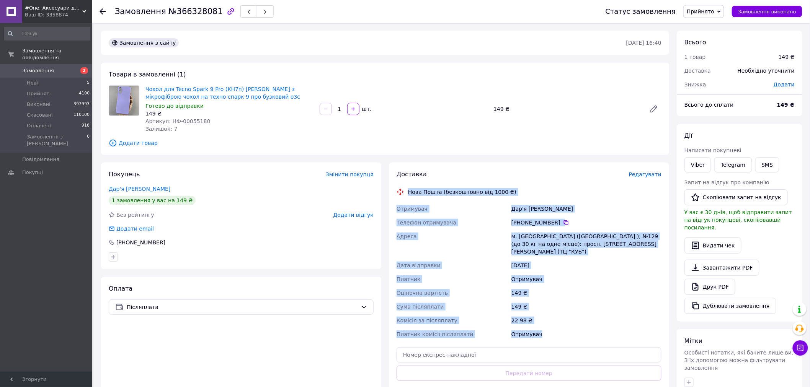
drag, startPoint x: 557, startPoint y: 329, endPoint x: 410, endPoint y: 193, distance: 200.3
click at [410, 193] on div "Доставка Редагувати Нова Пошта (безкоштовно від 1000 ₴) Отримувач Дар'я Шинкаре…" at bounding box center [529, 292] width 265 height 245
click at [409, 193] on div "Нова Пошта (безкоштовно від 1000 ₴)" at bounding box center [462, 192] width 112 height 8
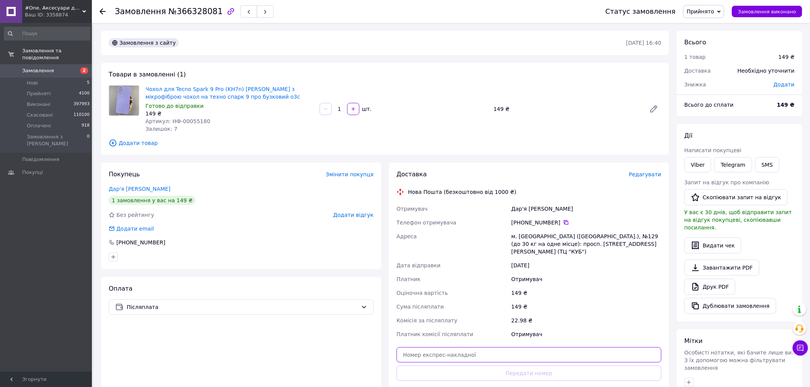
click at [413, 350] on input "text" at bounding box center [529, 355] width 265 height 15
paste input "20451269175547"
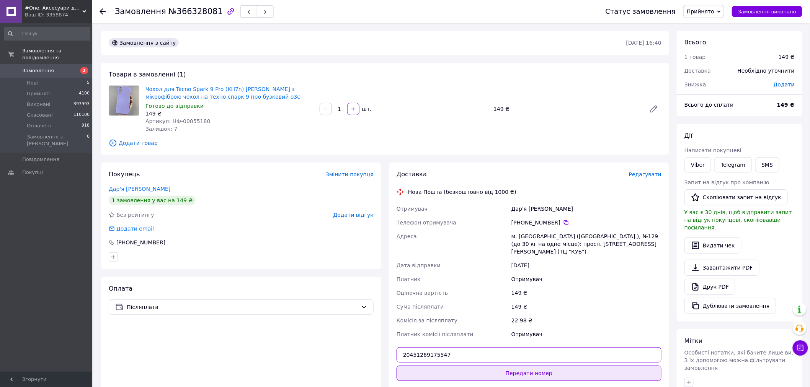
type input "20451269175547"
click at [440, 366] on button "Передати номер" at bounding box center [529, 373] width 265 height 15
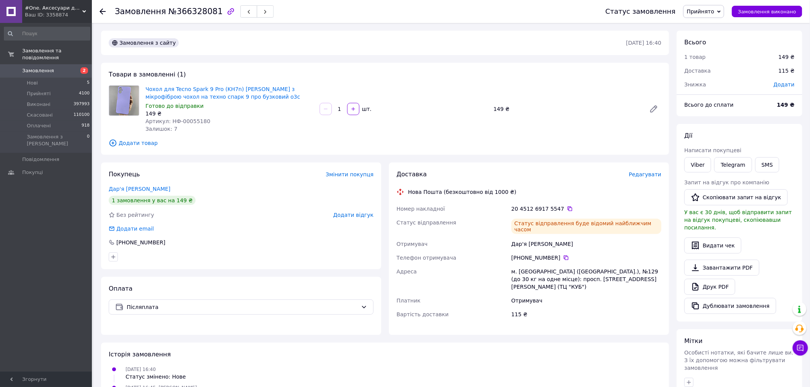
click at [577, 278] on div "м. Київ (Київська обл.), №129 (до 30 кг на одне місце): просп. Академіка Король…" at bounding box center [586, 279] width 153 height 29
